Goal: Task Accomplishment & Management: Complete application form

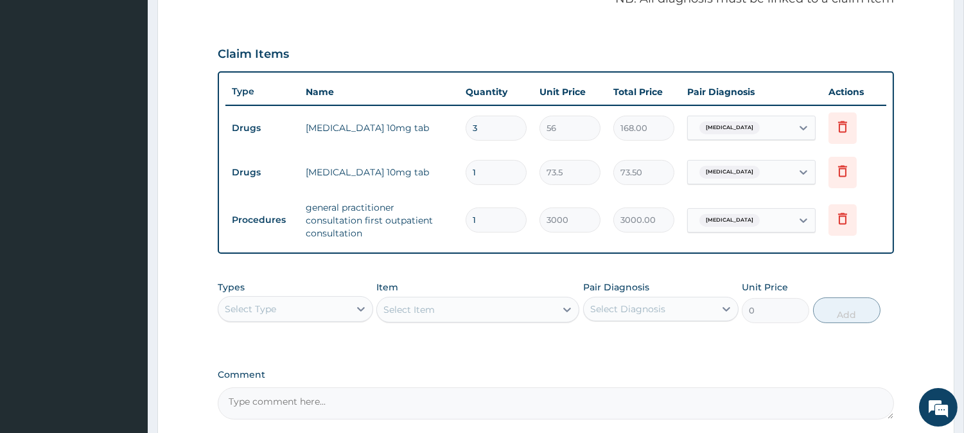
drag, startPoint x: 493, startPoint y: 126, endPoint x: 412, endPoint y: 153, distance: 85.1
click at [412, 153] on tbody "Drugs amlodipine 10mg tab 3 56 168.00 Hypertensive urgency Delete Drugs lisinop…" at bounding box center [555, 175] width 661 height 141
type input "1"
type input "56.00"
type input "14"
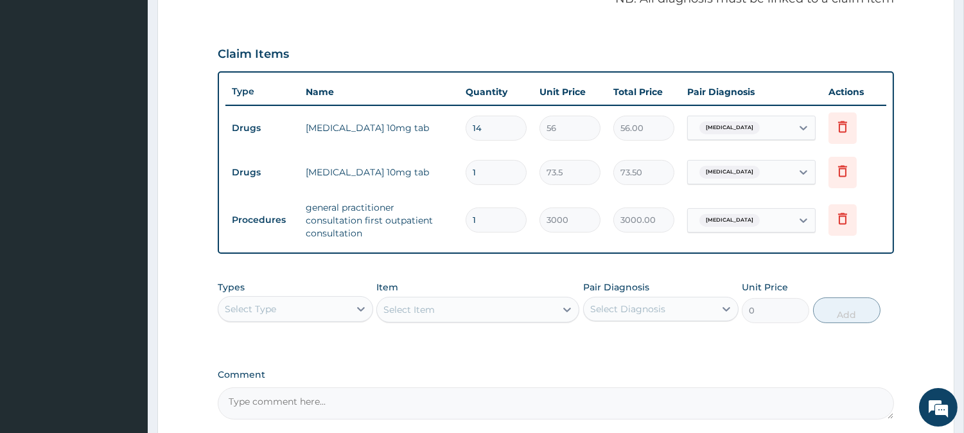
type input "784.00"
type input "14"
click at [519, 171] on input "1" at bounding box center [496, 172] width 61 height 25
type input "14"
type input "1029.00"
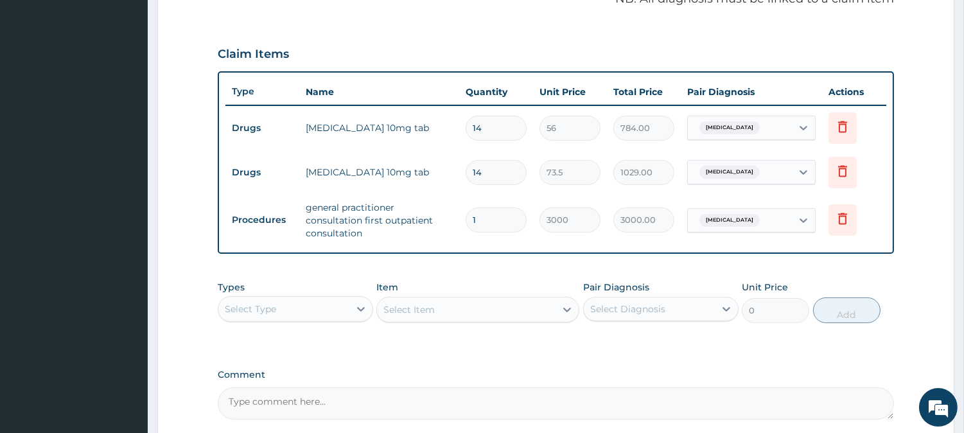
scroll to position [501, 0]
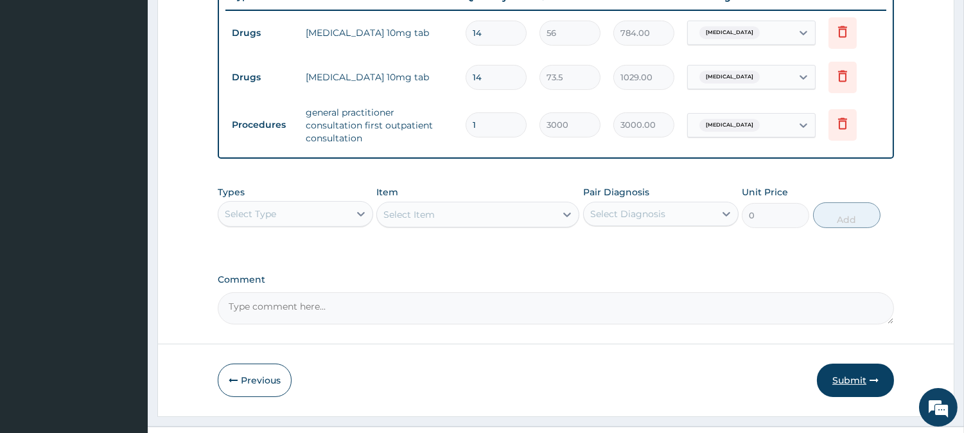
type input "14"
click at [867, 363] on button "Submit" at bounding box center [855, 379] width 77 height 33
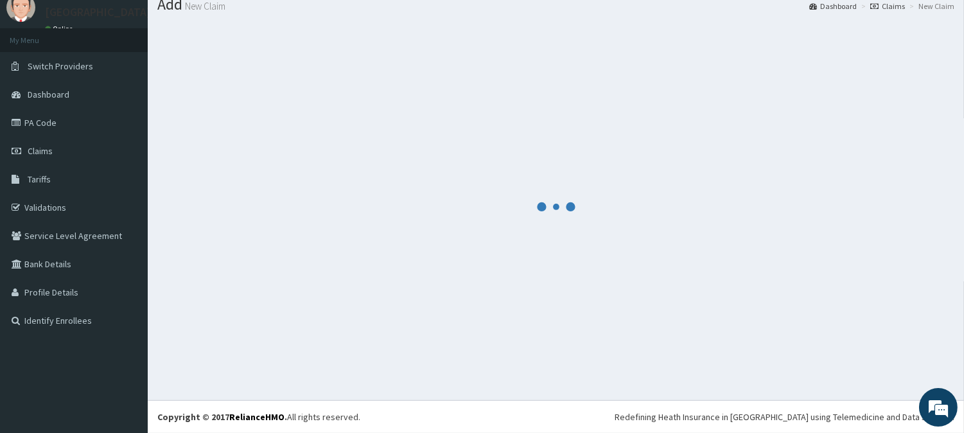
scroll to position [46, 0]
click at [867, 362] on div at bounding box center [555, 206] width 797 height 368
click at [880, 366] on div at bounding box center [555, 206] width 797 height 368
click at [884, 373] on div at bounding box center [555, 206] width 797 height 368
click at [883, 373] on div at bounding box center [555, 206] width 797 height 368
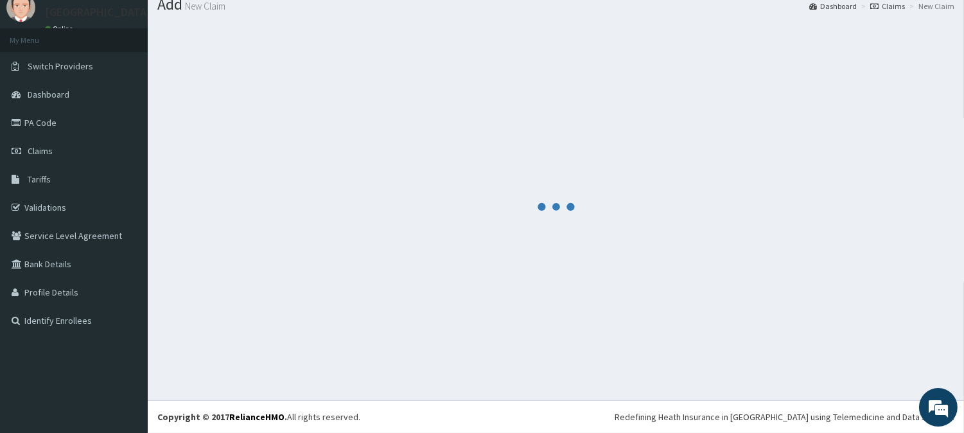
click at [812, 288] on div at bounding box center [555, 206] width 797 height 368
click at [751, 313] on div at bounding box center [555, 206] width 797 height 368
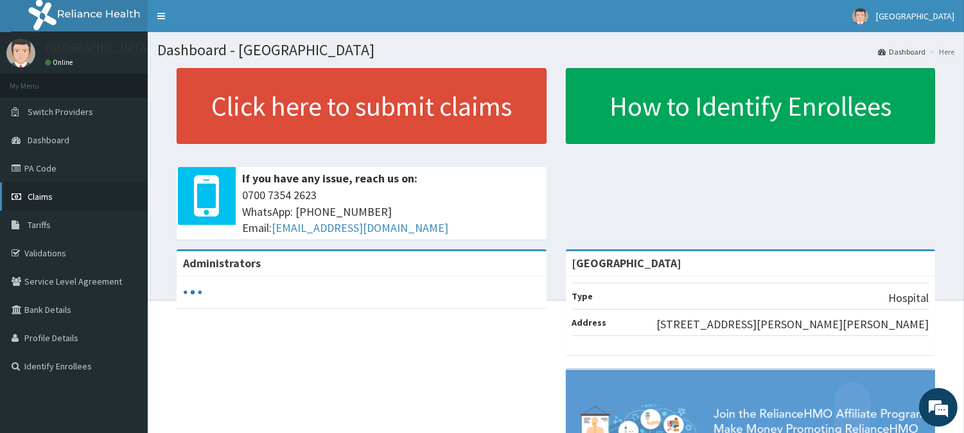
click at [59, 200] on link "Claims" at bounding box center [74, 196] width 148 height 28
click at [0, 187] on link "Claims" at bounding box center [74, 196] width 148 height 28
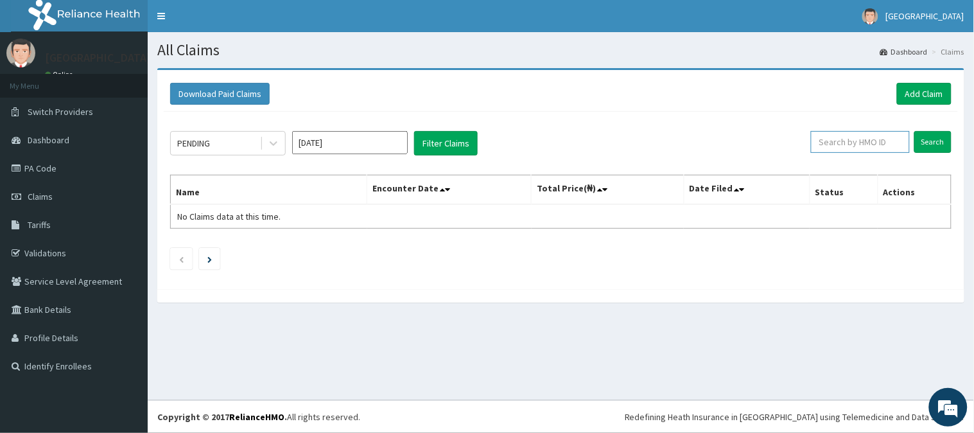
click at [869, 143] on input "text" at bounding box center [860, 142] width 99 height 22
paste input "Mli/10020/a"
type input "Mli/10020/a"
click at [914, 131] on input "Search" at bounding box center [932, 142] width 37 height 22
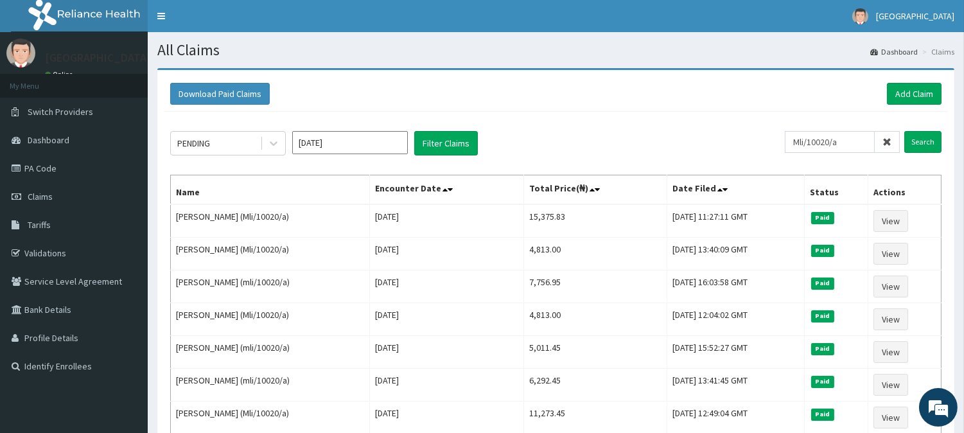
click at [883, 92] on div "Download Paid Claims Add Claim" at bounding box center [555, 94] width 771 height 22
click at [929, 91] on link "Add Claim" at bounding box center [914, 94] width 55 height 22
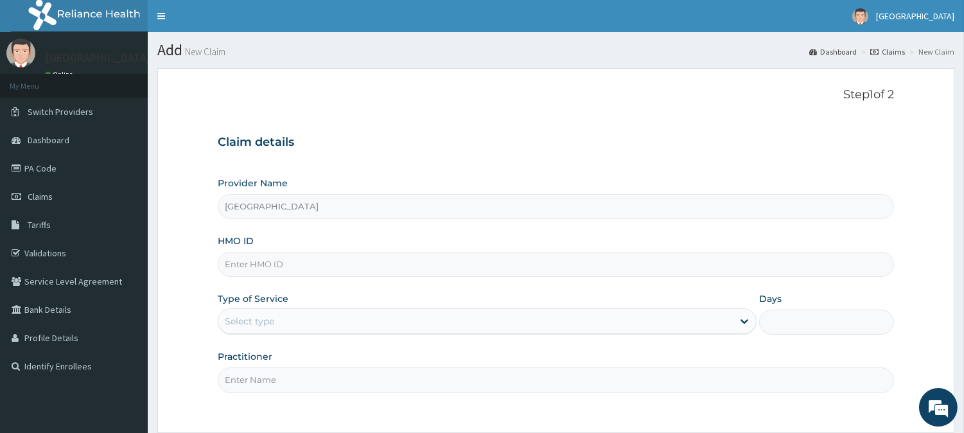
type input "[GEOGRAPHIC_DATA]"
type input "Mli/10020/a"
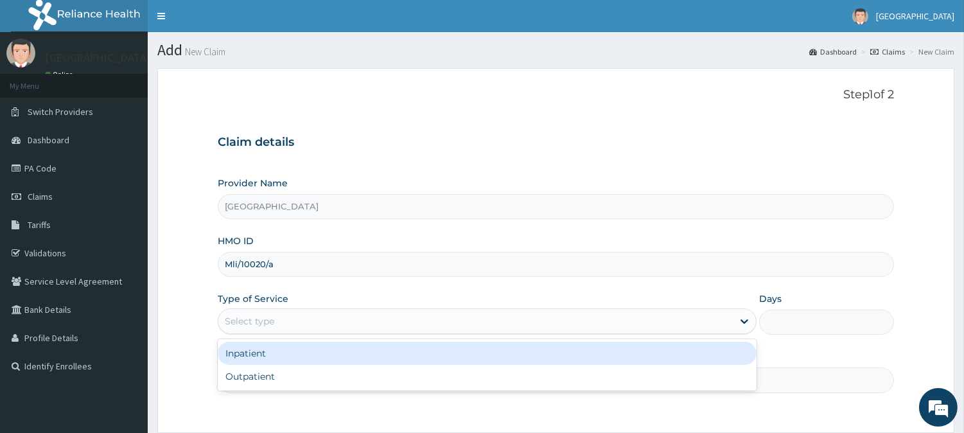
click at [281, 322] on div "Select type" at bounding box center [475, 321] width 514 height 21
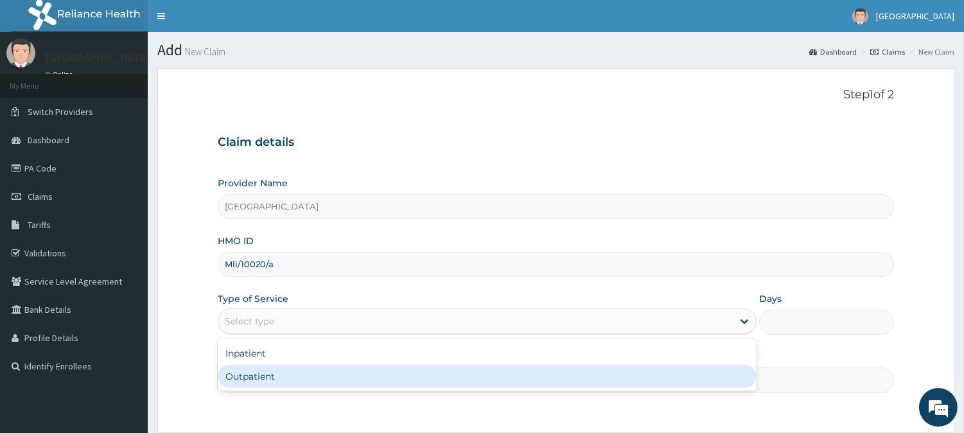
click at [296, 374] on div "Outpatient" at bounding box center [487, 376] width 539 height 23
type input "1"
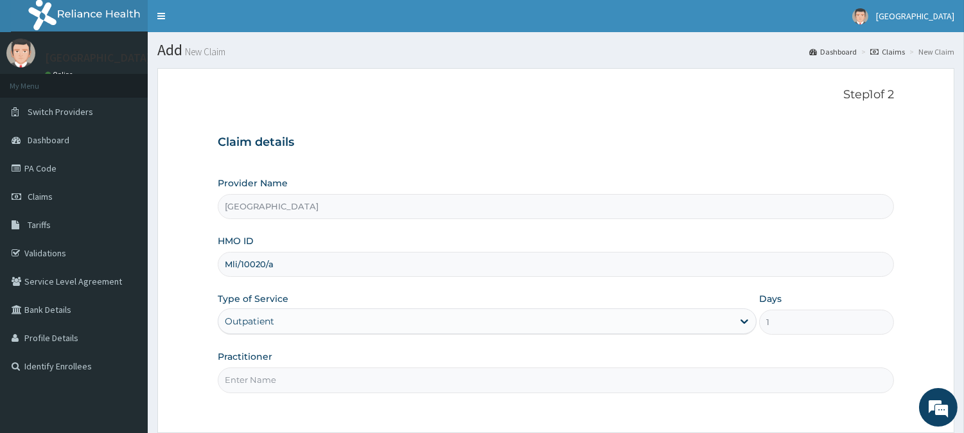
click at [304, 370] on input "Practitioner" at bounding box center [556, 379] width 676 height 25
type input "DR YUSUF"
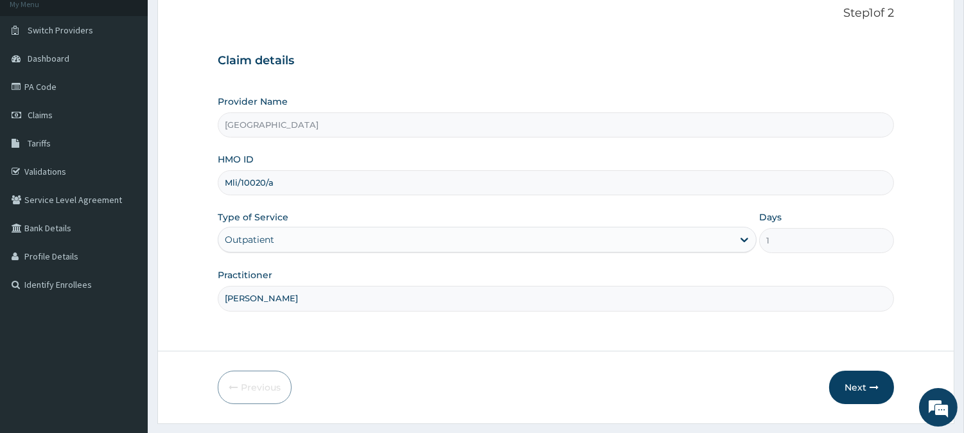
scroll to position [114, 0]
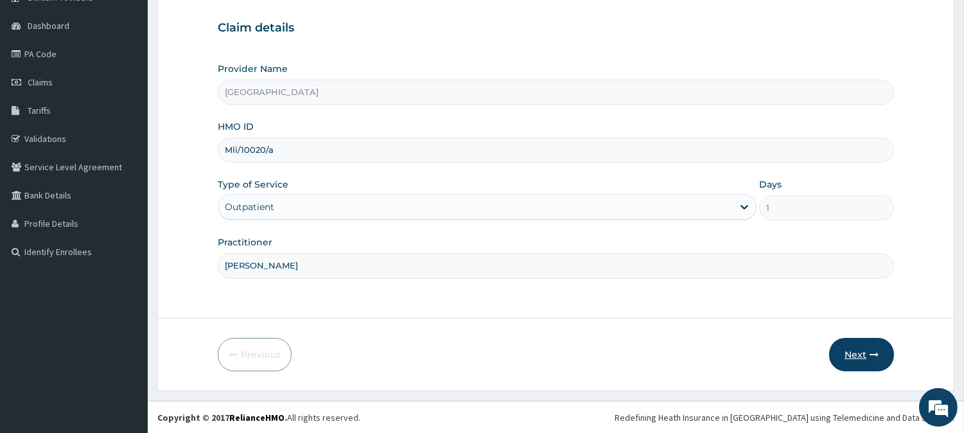
click at [836, 350] on button "Next" at bounding box center [861, 354] width 65 height 33
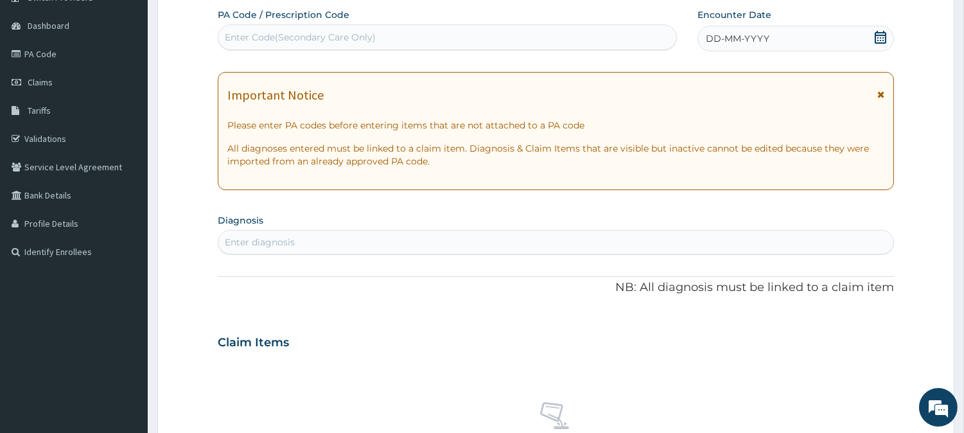
scroll to position [0, 0]
click at [464, 28] on div "Enter Code(Secondary Care Only)" at bounding box center [447, 37] width 458 height 21
paste input "PA/21A762"
type input "PA/21A762"
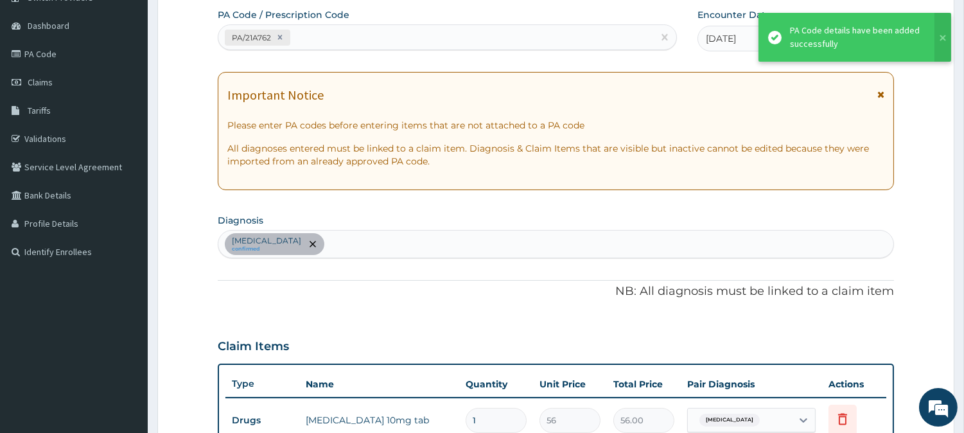
scroll to position [406, 0]
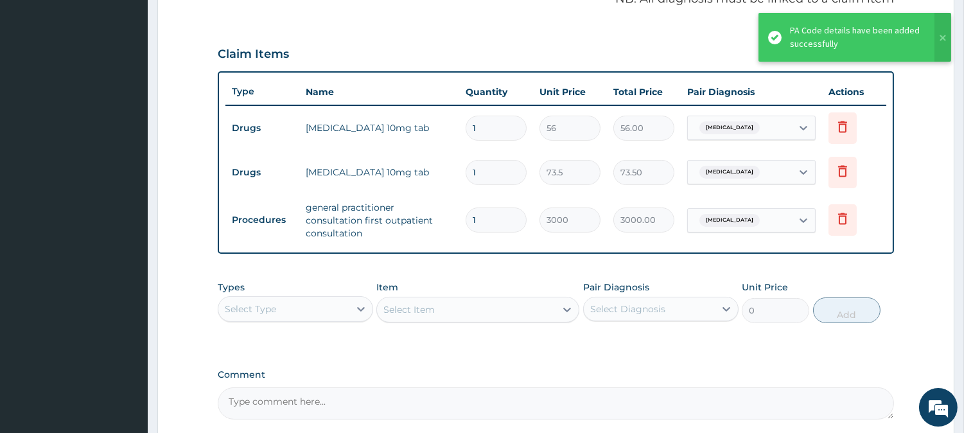
click at [498, 118] on input "1" at bounding box center [496, 128] width 61 height 25
type input "14"
type input "784.00"
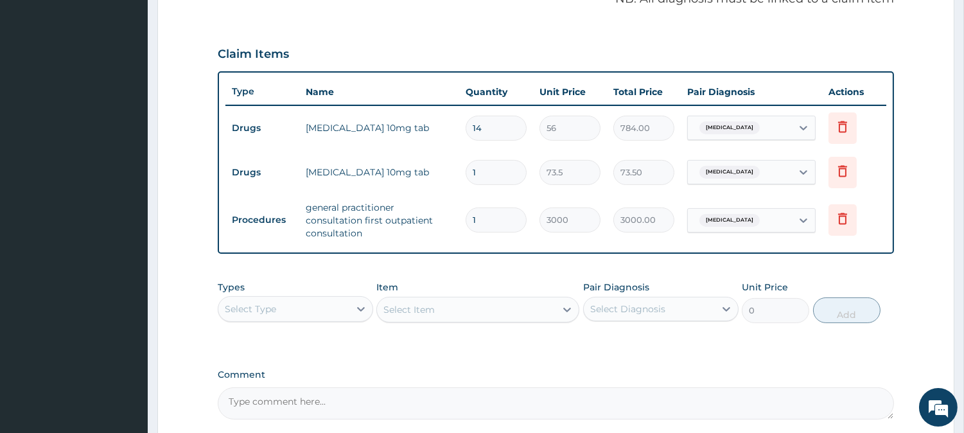
type input "14"
click at [515, 180] on input "1" at bounding box center [496, 172] width 61 height 25
type input "14"
type input "1029.00"
type input "14"
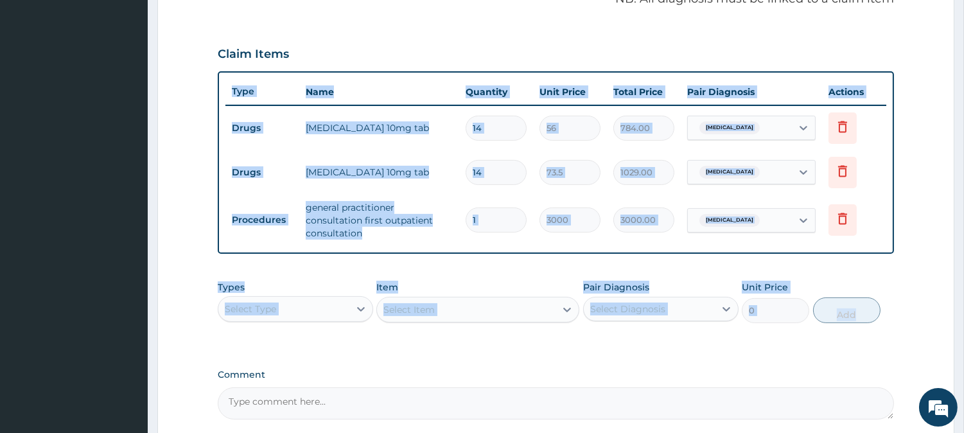
drag, startPoint x: 957, startPoint y: 254, endPoint x: 973, endPoint y: 348, distance: 95.1
click at [963, 348] on html "R EL Toggle navigation Siloan Hospital Siloan Hospital - siloanhmo@gmail.com Me…" at bounding box center [482, 74] width 964 height 961
click at [948, 272] on form "Step 2 of 2 PA Code / Prescription Code PA/21A762 Encounter Date 13-08-2025 Imp…" at bounding box center [555, 86] width 797 height 849
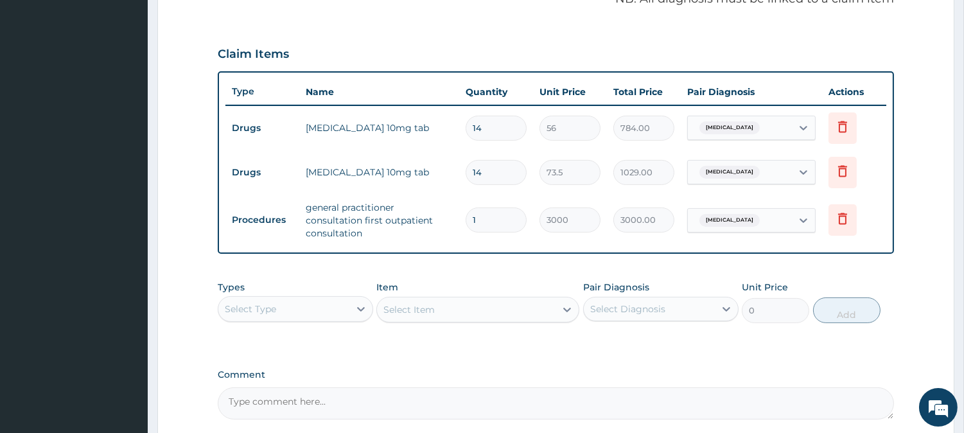
scroll to position [520, 0]
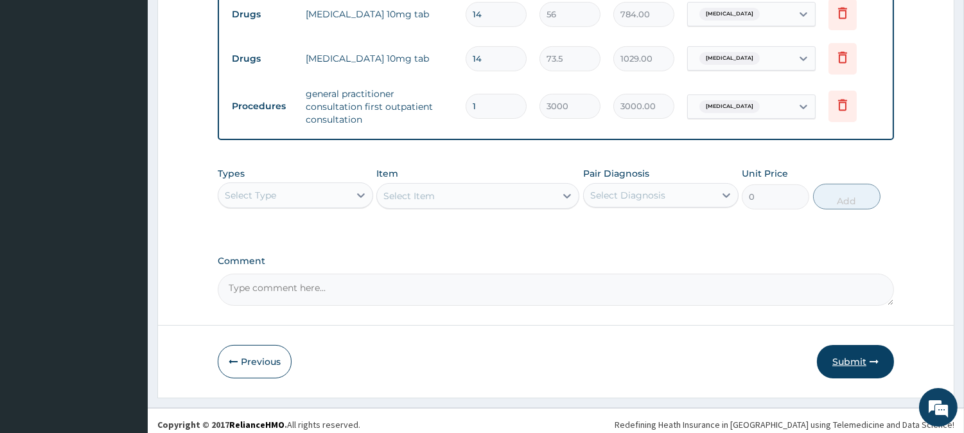
click at [858, 351] on button "Submit" at bounding box center [855, 361] width 77 height 33
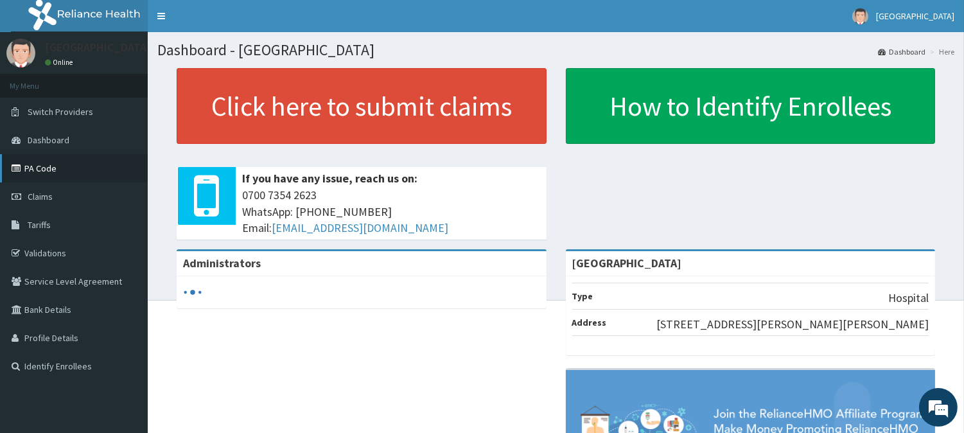
click at [61, 176] on link "PA Code" at bounding box center [74, 168] width 148 height 28
